Goal: Task Accomplishment & Management: Manage account settings

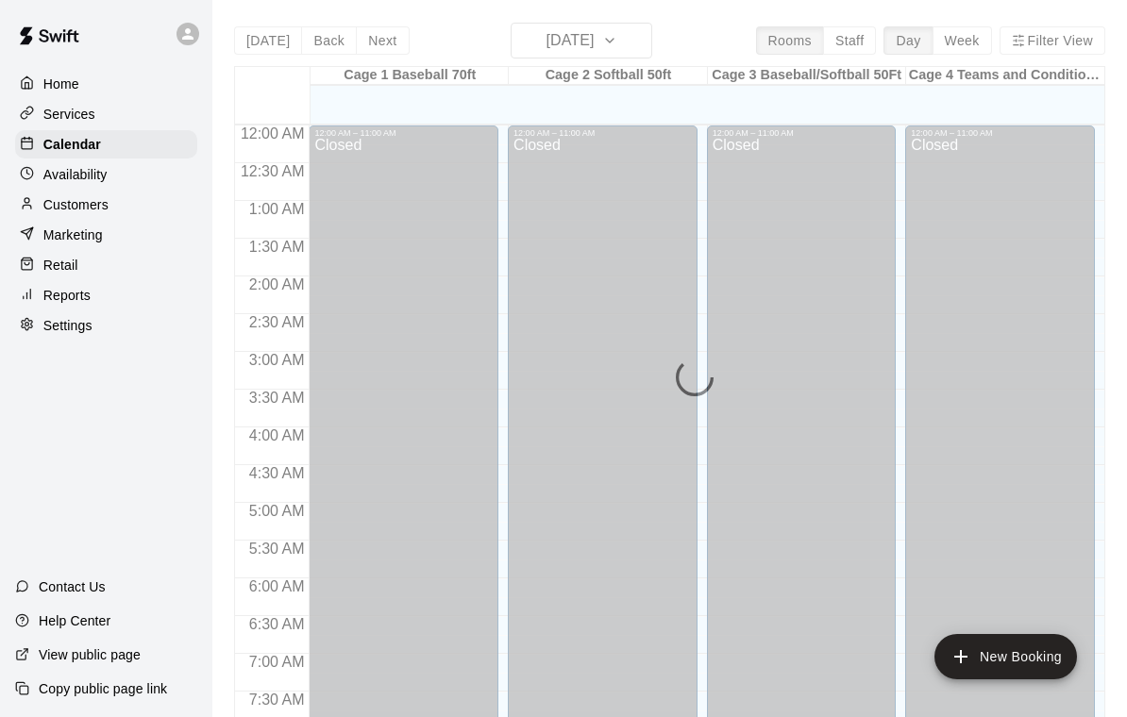
scroll to position [1170, 0]
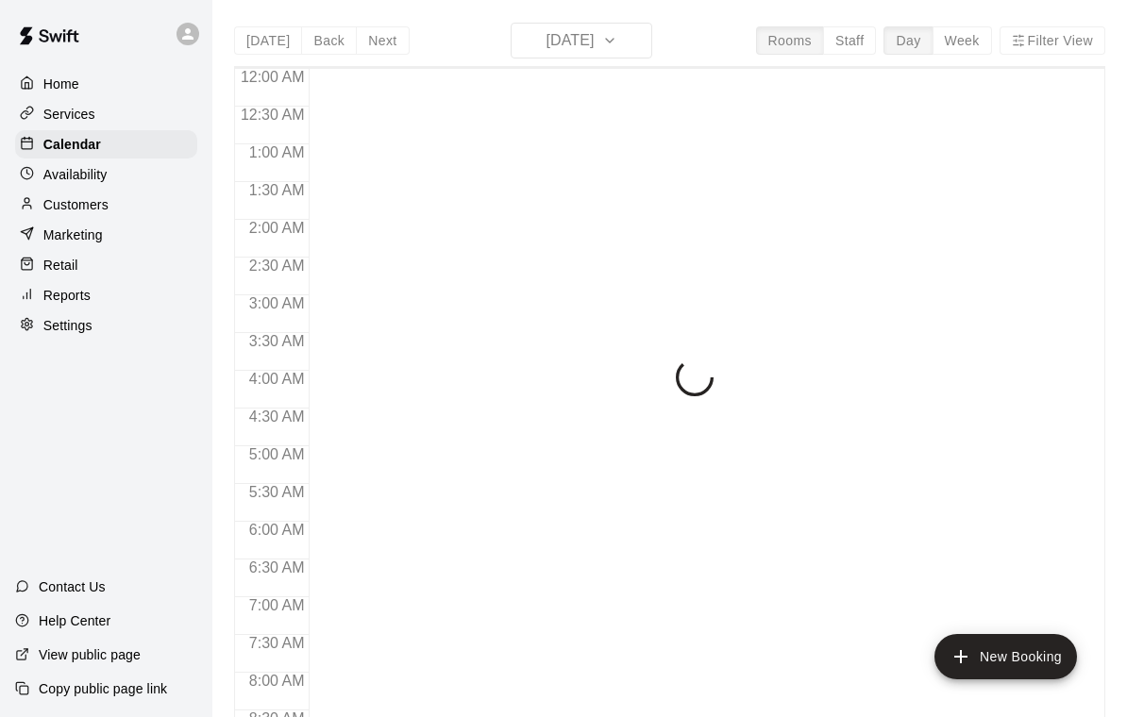
scroll to position [1114, 0]
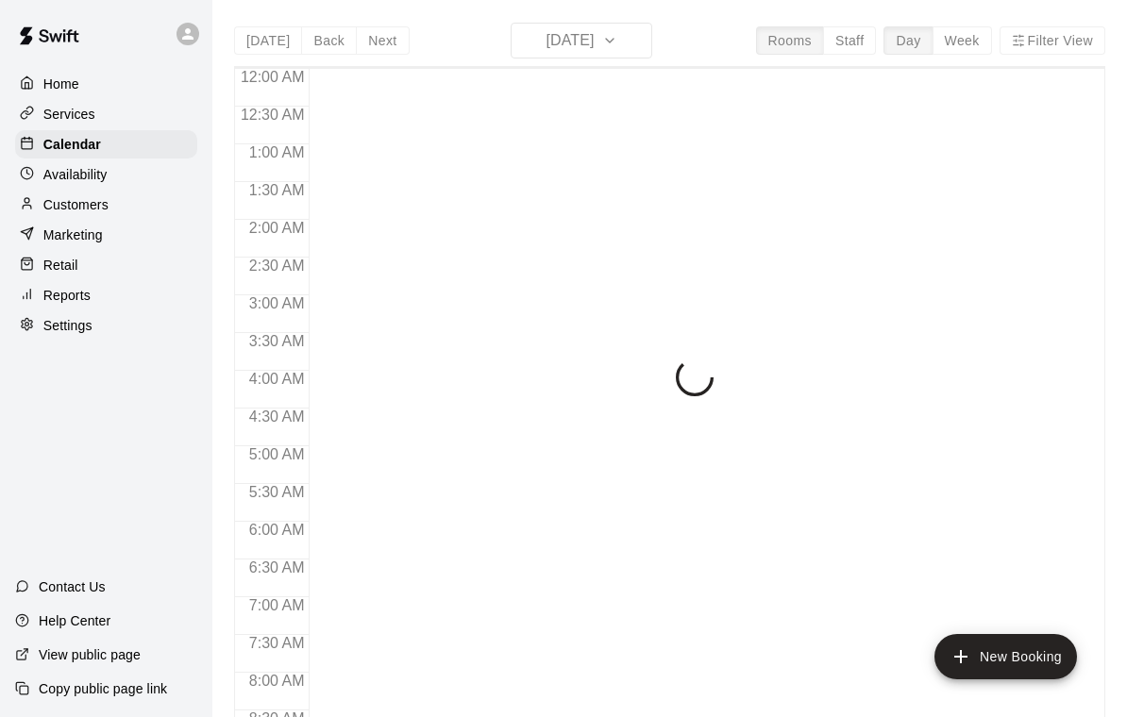
scroll to position [1114, 0]
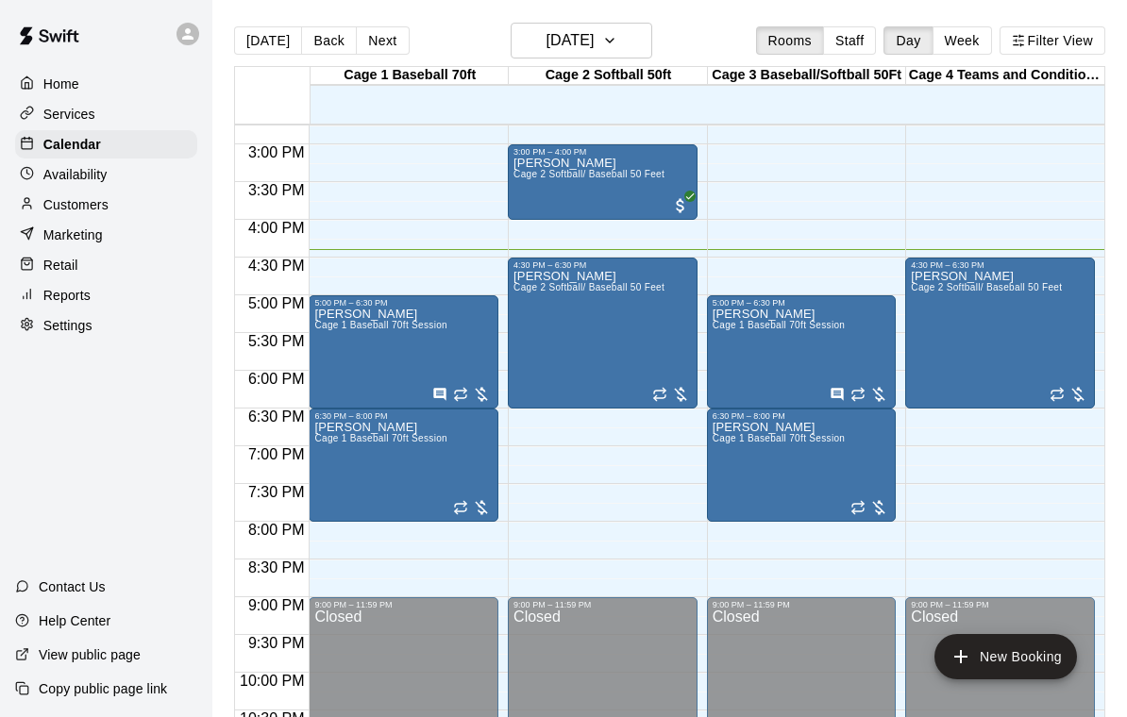
click at [605, 320] on div "Joe Glover Cage 2 Softball/ Baseball 50 Feet" at bounding box center [588, 628] width 151 height 717
click at [527, 276] on button "edit" at bounding box center [533, 292] width 38 height 38
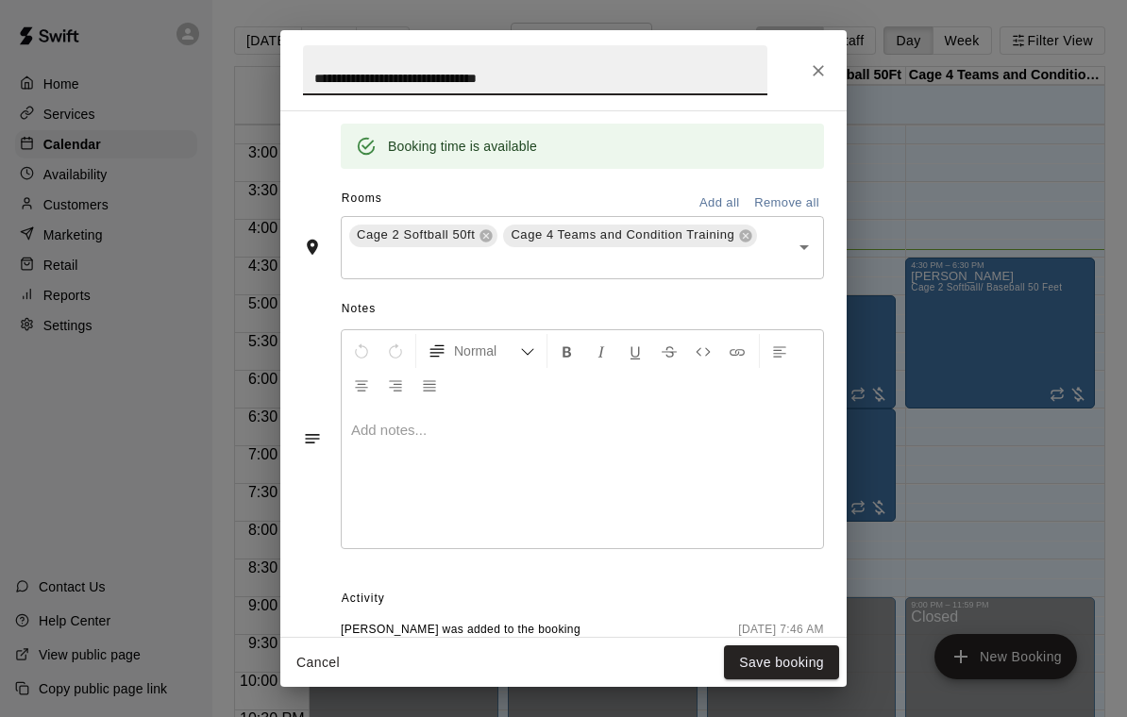
scroll to position [485, 0]
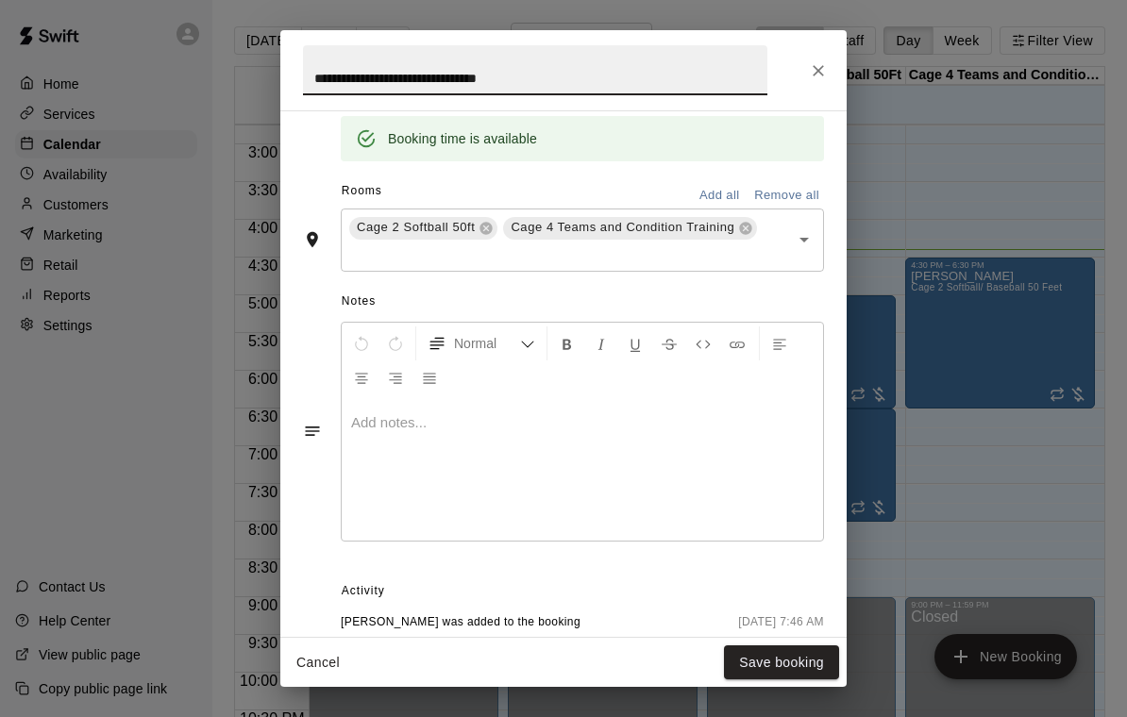
click at [817, 70] on icon "Close" at bounding box center [818, 70] width 11 height 11
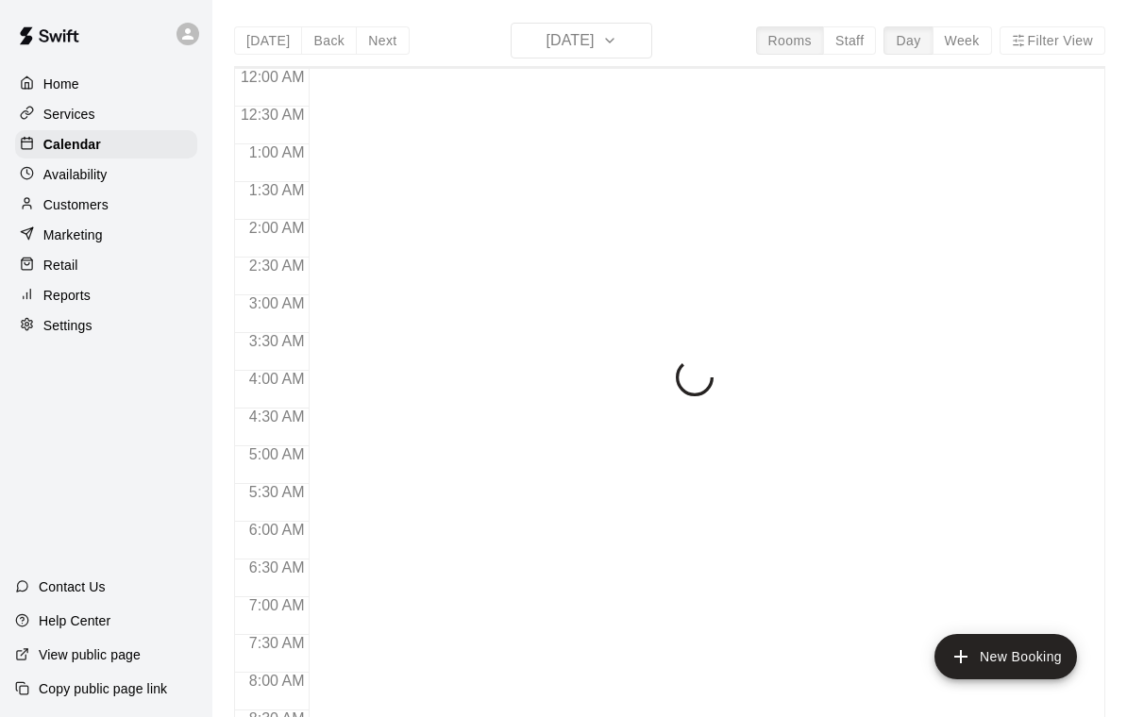
scroll to position [1114, 0]
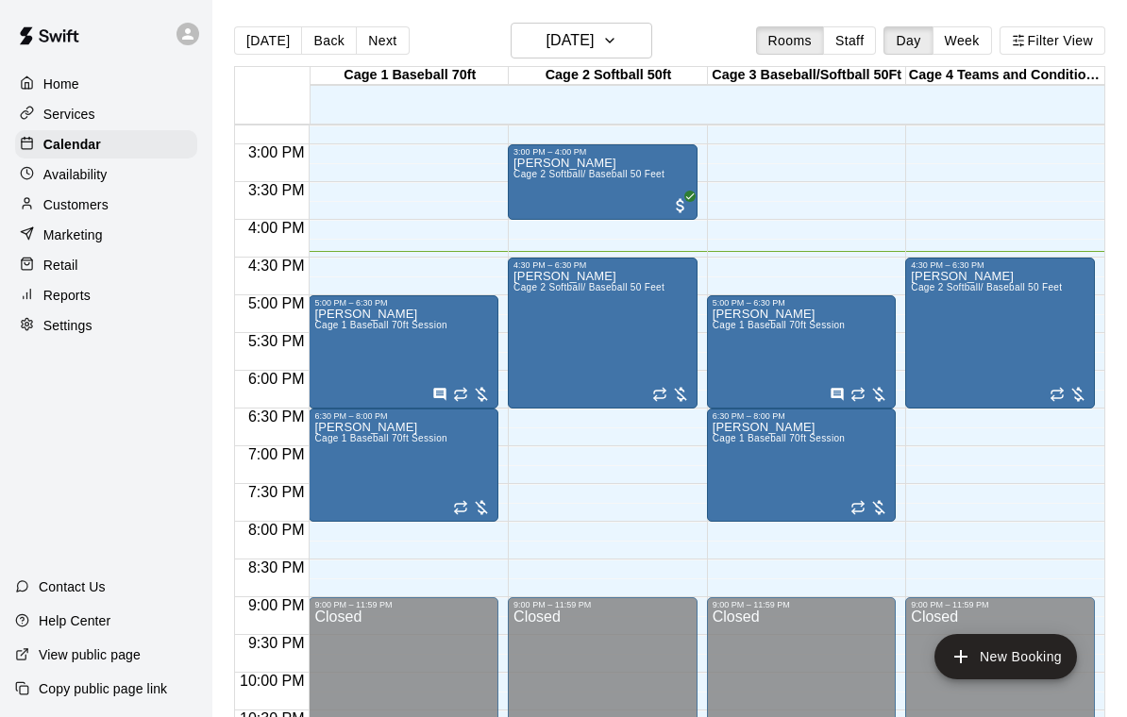
click at [378, 353] on div "[PERSON_NAME] Cage 1 Baseball 70ft Session" at bounding box center [380, 666] width 133 height 717
click at [330, 331] on icon "edit" at bounding box center [334, 329] width 17 height 17
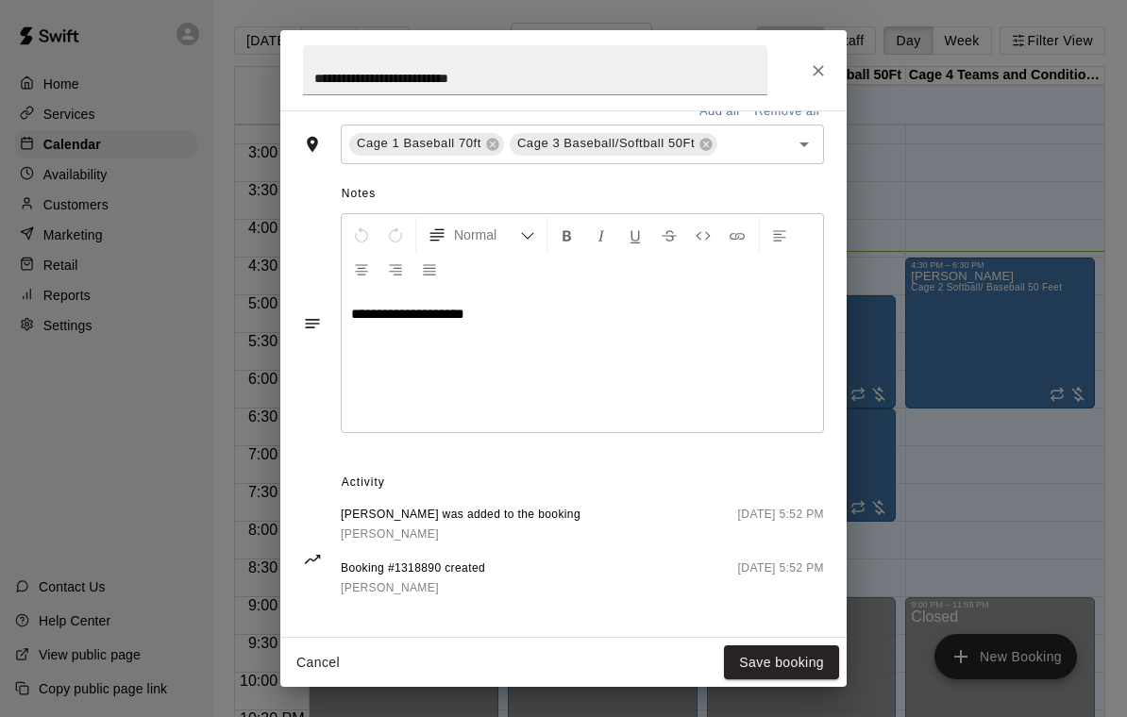
scroll to position [567, 0]
click at [812, 69] on icon "Close" at bounding box center [818, 70] width 19 height 19
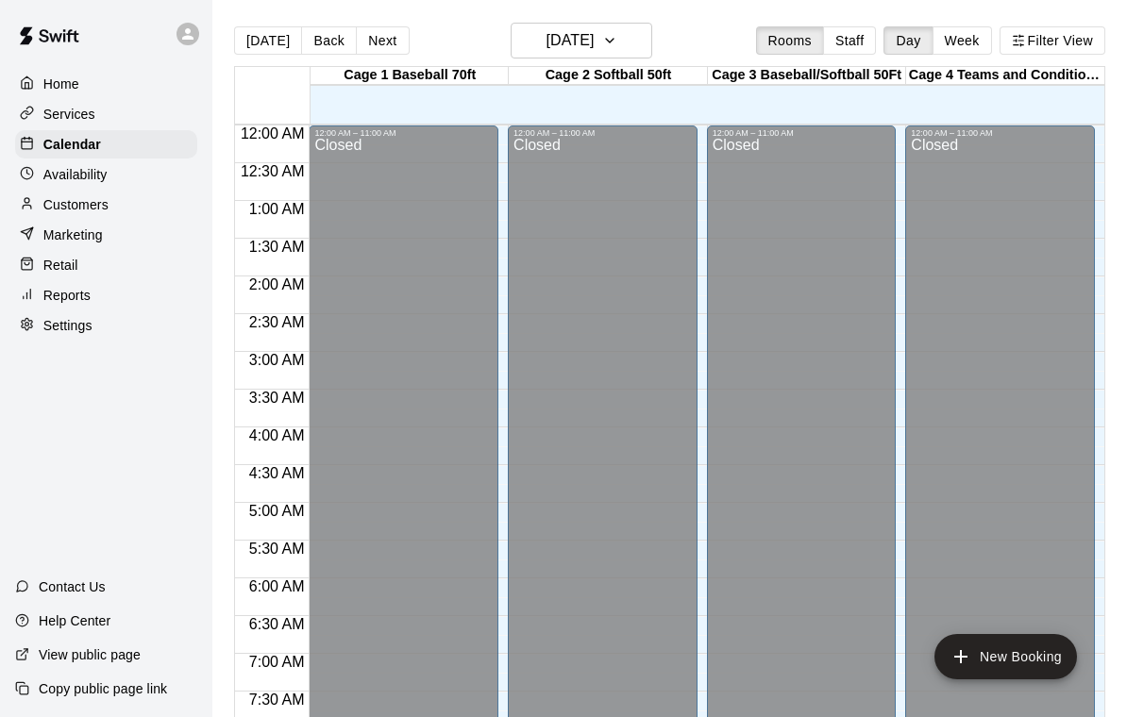
scroll to position [1114, 0]
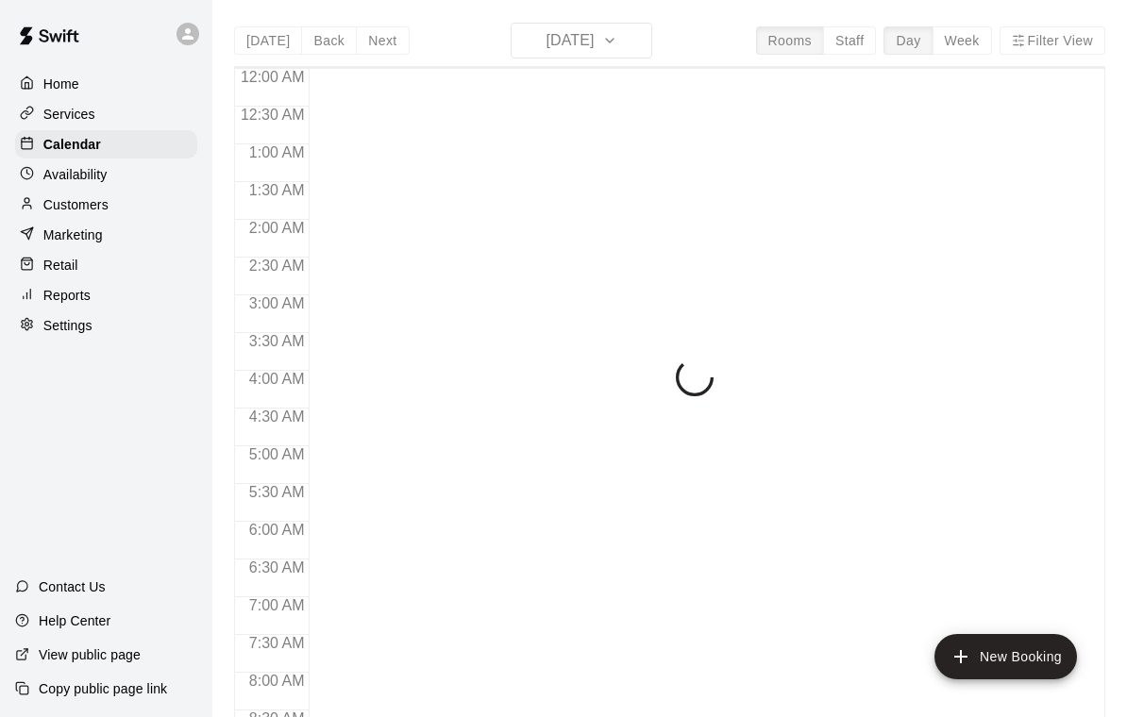
scroll to position [1114, 0]
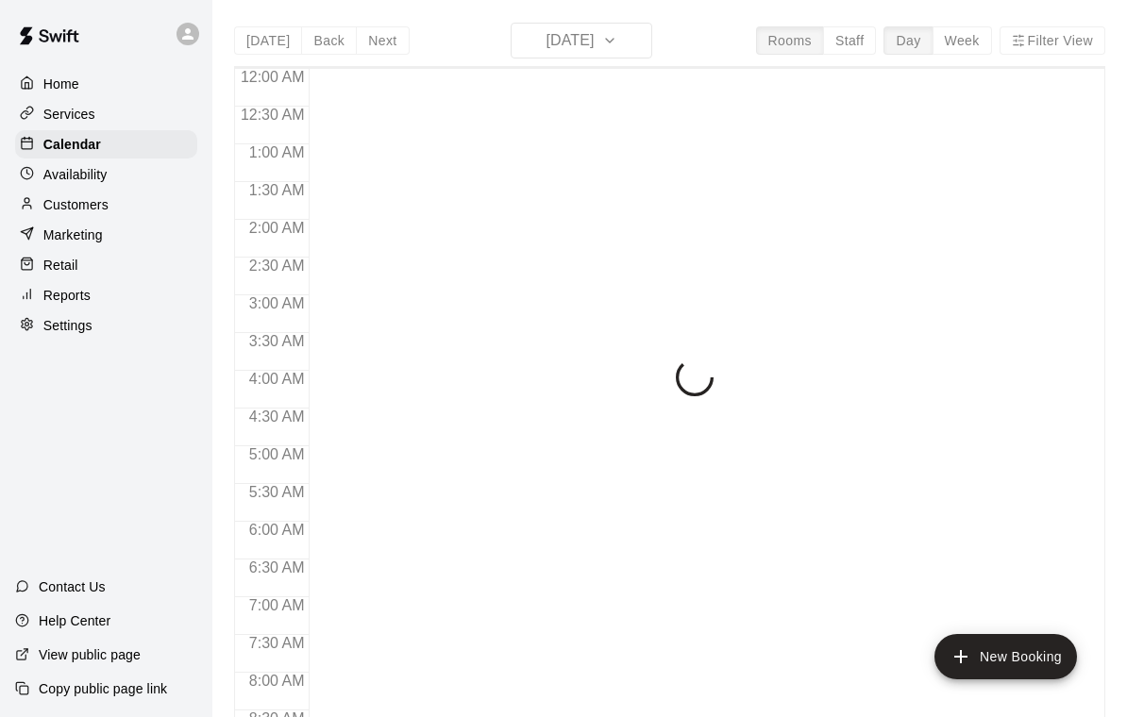
scroll to position [1114, 0]
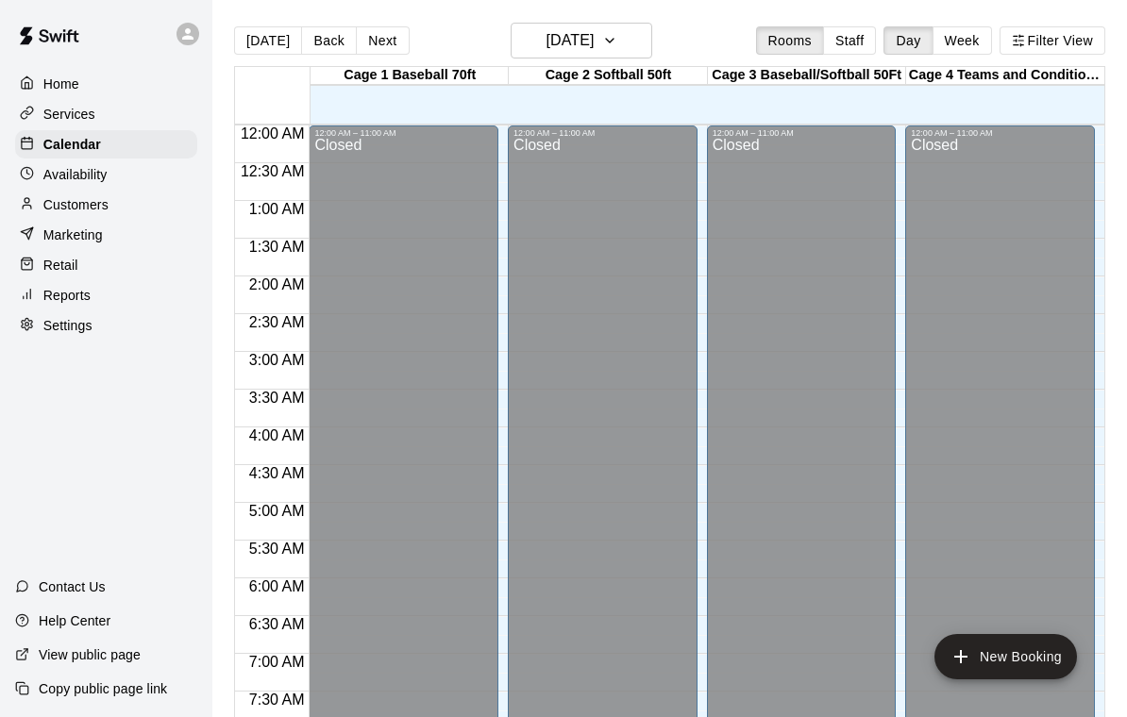
scroll to position [1114, 0]
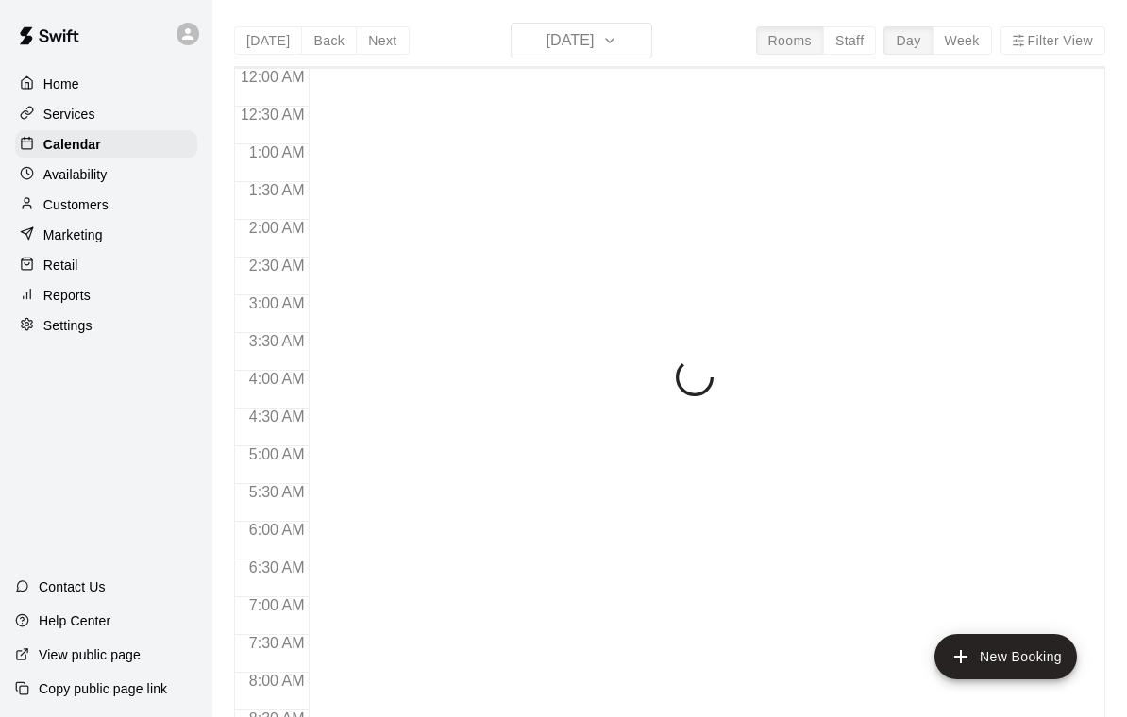
scroll to position [1114, 0]
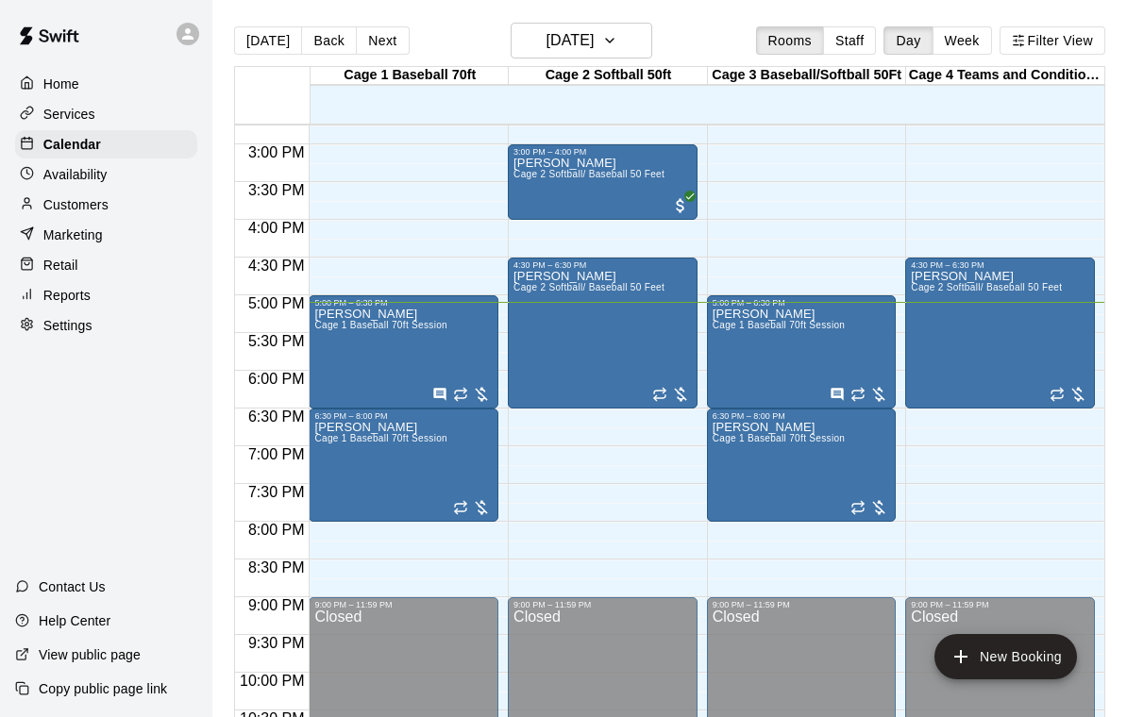
click at [604, 311] on div "Joe Glover Cage 2 Softball/ Baseball 50 Feet" at bounding box center [588, 628] width 151 height 717
click at [541, 287] on icon "edit" at bounding box center [533, 291] width 17 height 17
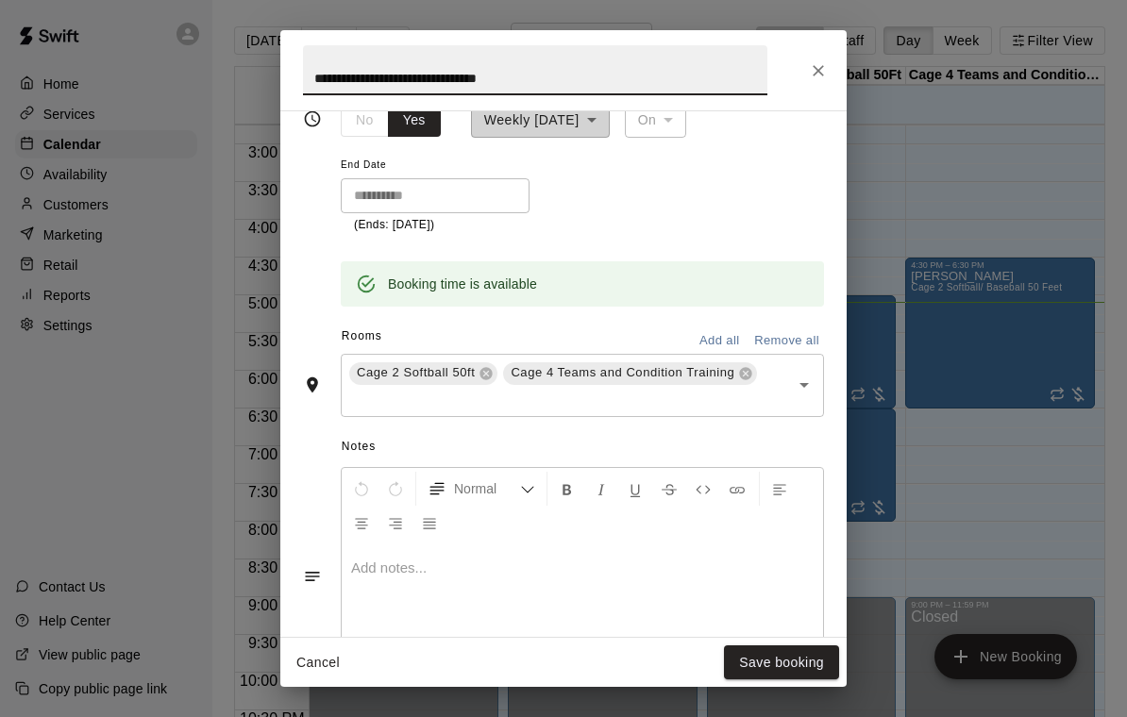
scroll to position [342, 0]
click at [839, 65] on div "**********" at bounding box center [563, 70] width 566 height 80
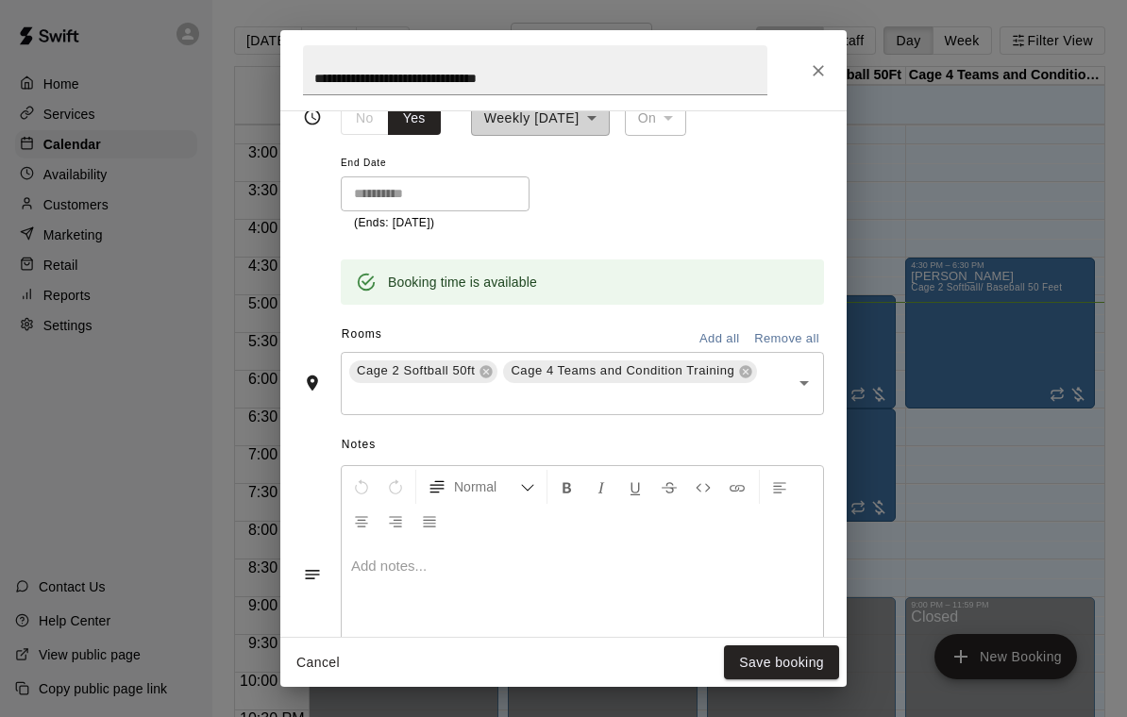
click at [824, 75] on icon "Close" at bounding box center [818, 70] width 19 height 19
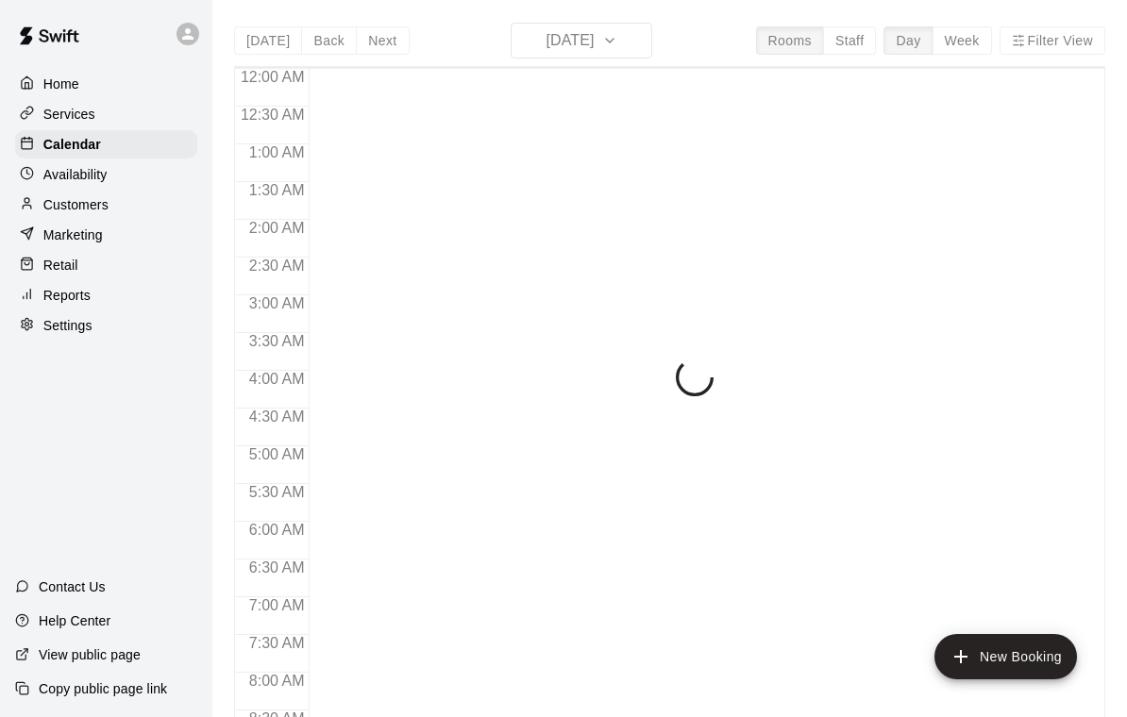
scroll to position [1114, 0]
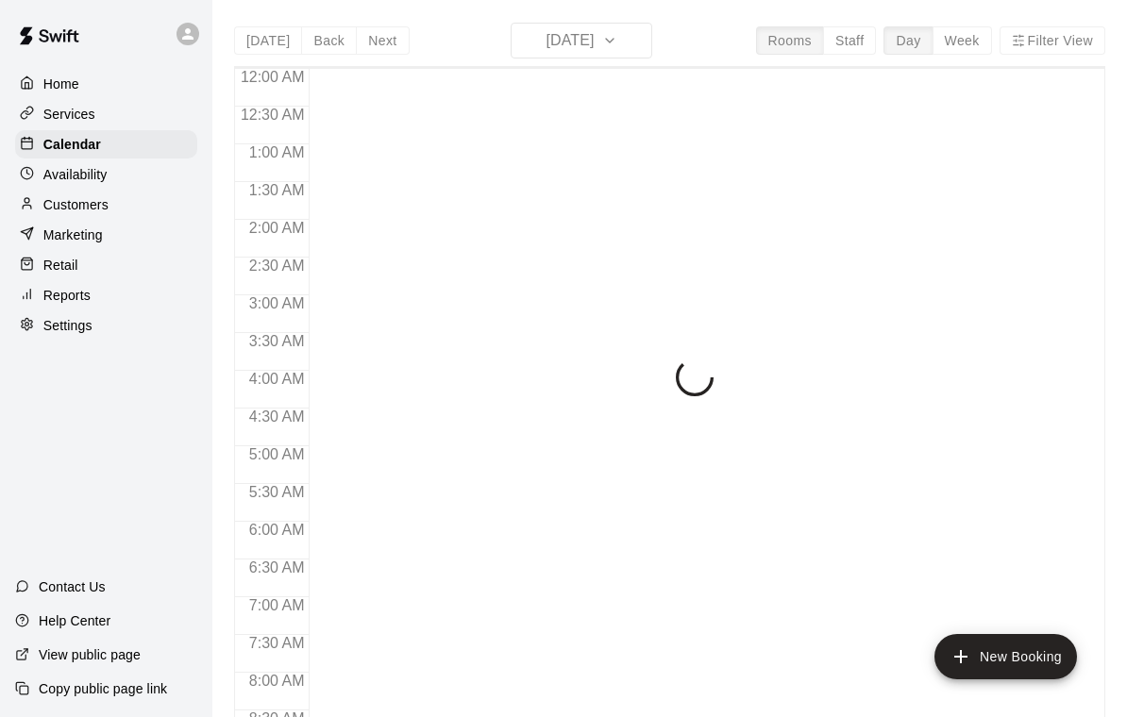
scroll to position [1114, 0]
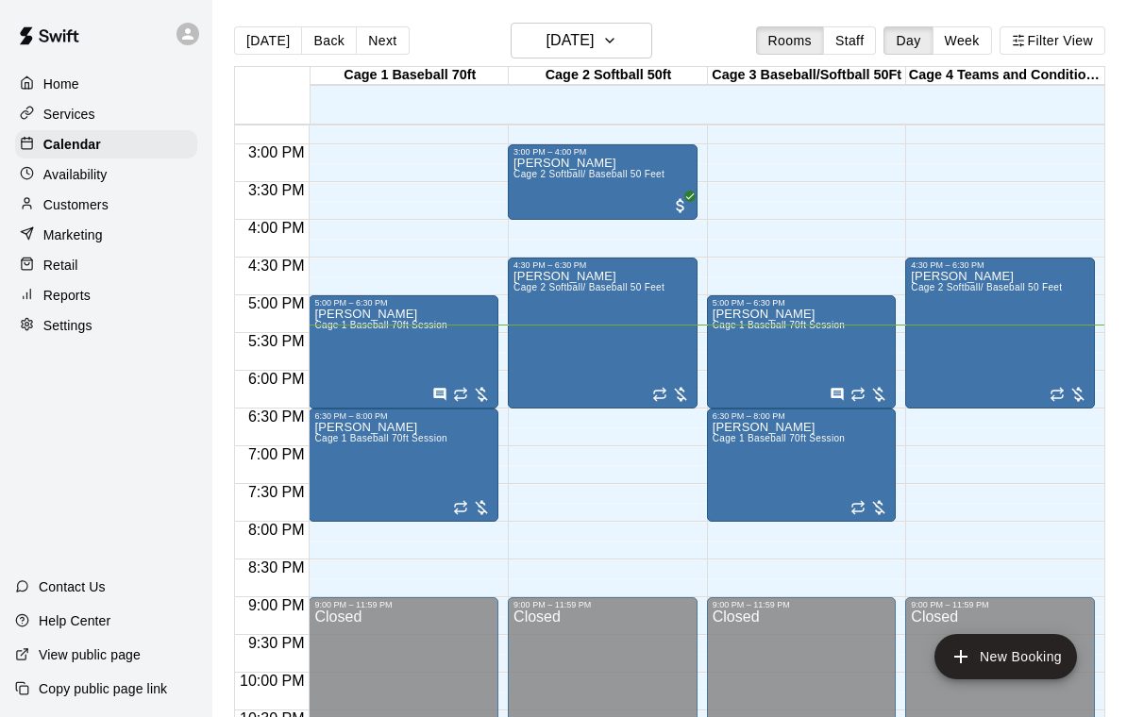
click at [389, 436] on span "Cage 1 Baseball 70ft Session" at bounding box center [380, 438] width 133 height 10
click at [344, 446] on icon "edit" at bounding box center [334, 454] width 23 height 23
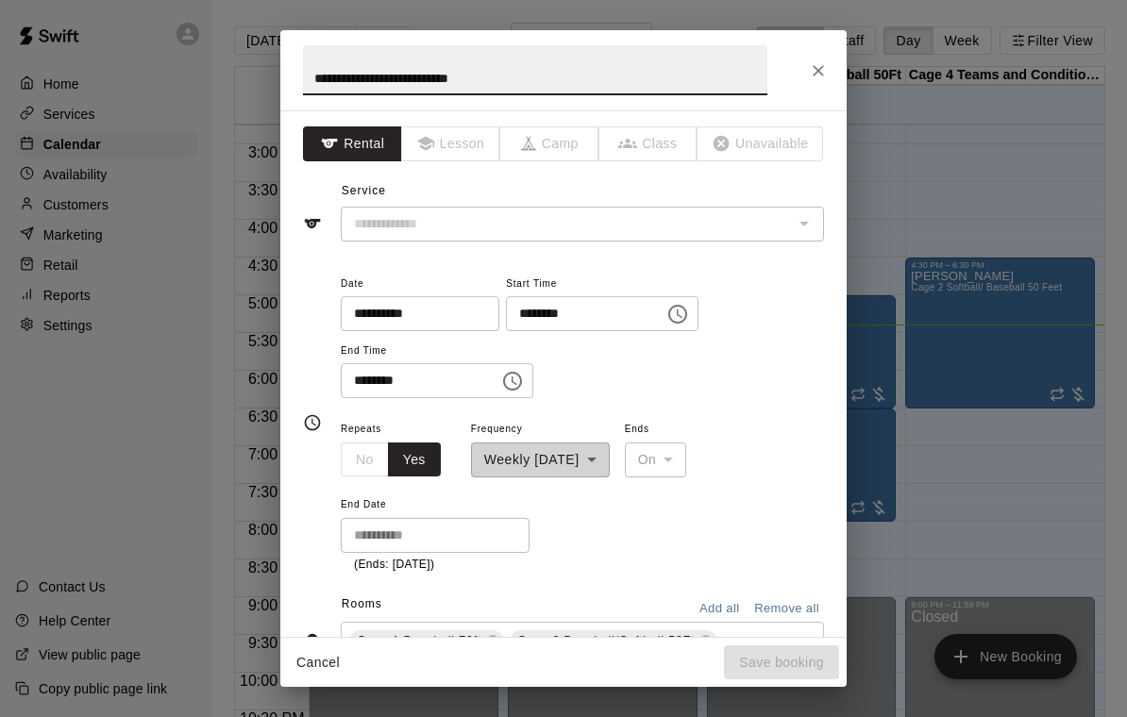
type input "**********"
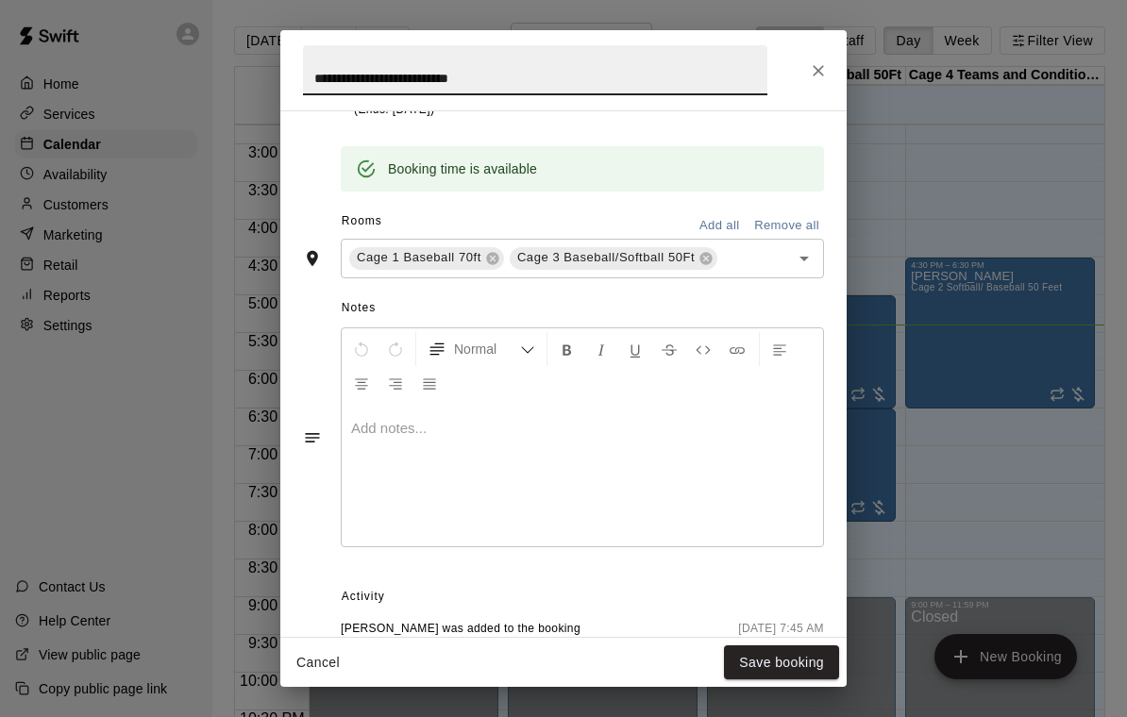
scroll to position [471, 0]
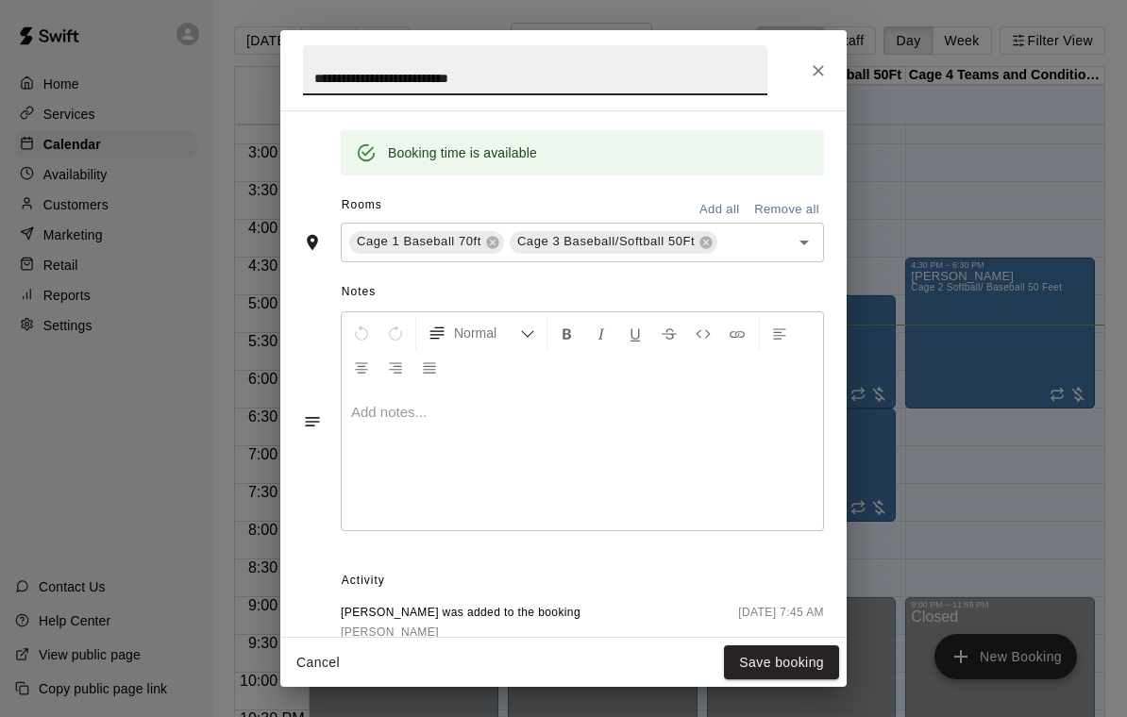
click at [820, 66] on icon "Close" at bounding box center [818, 70] width 19 height 19
